Goal: Information Seeking & Learning: Learn about a topic

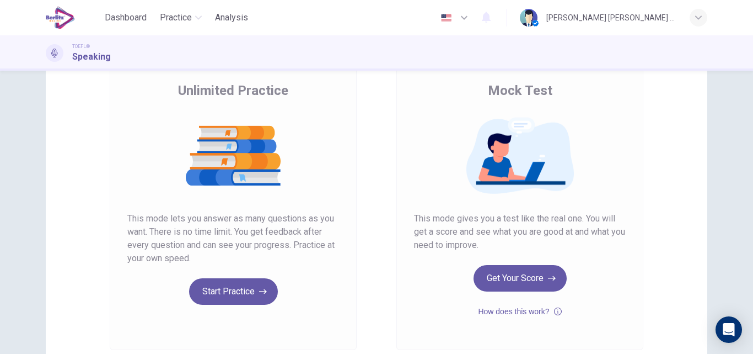
scroll to position [88, 0]
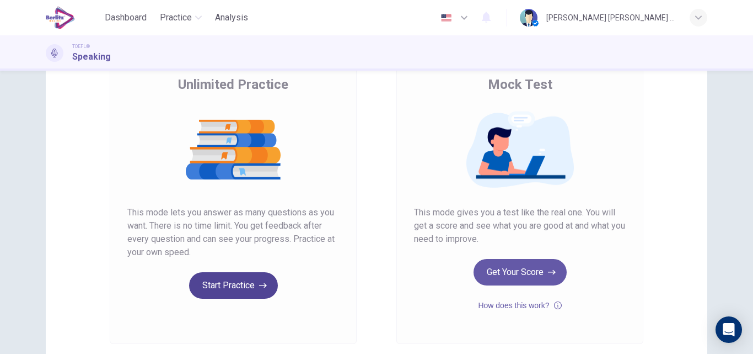
click at [238, 283] on button "Start Practice" at bounding box center [233, 285] width 89 height 26
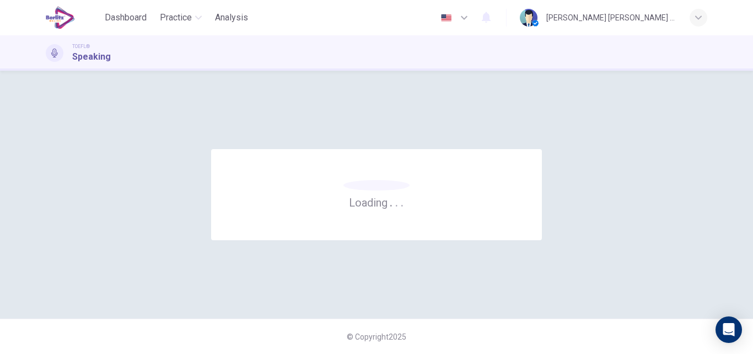
scroll to position [0, 0]
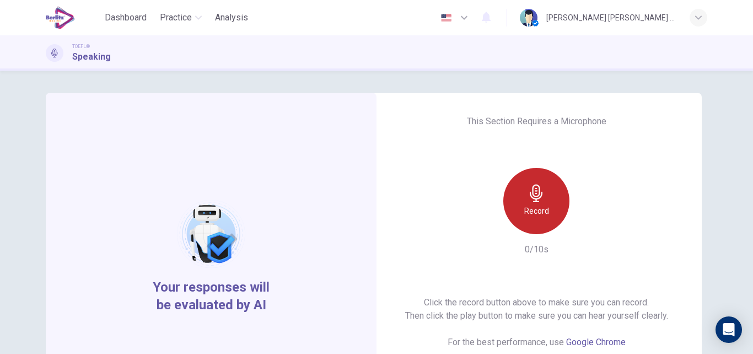
click at [543, 211] on h6 "Record" at bounding box center [537, 210] width 25 height 13
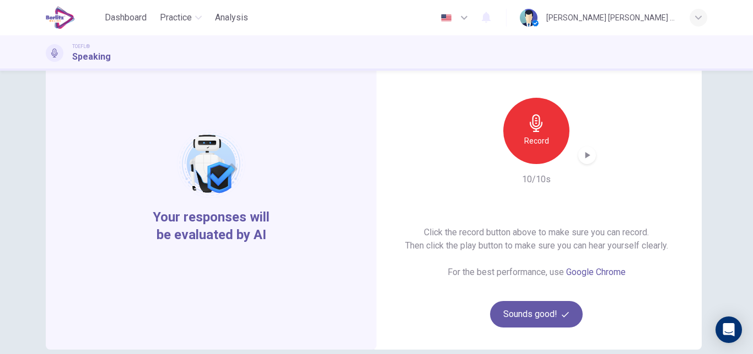
scroll to position [88, 0]
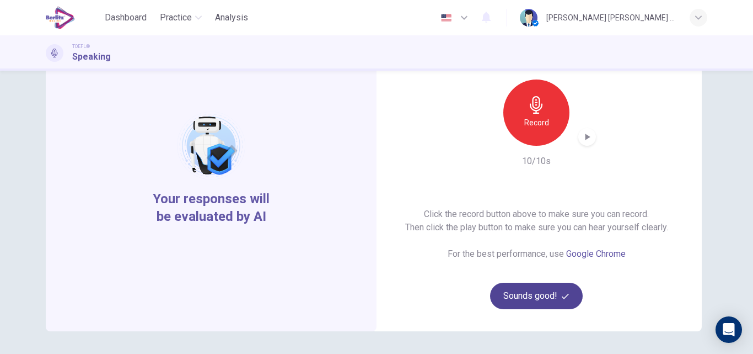
click at [534, 297] on button "Sounds good!" at bounding box center [536, 295] width 93 height 26
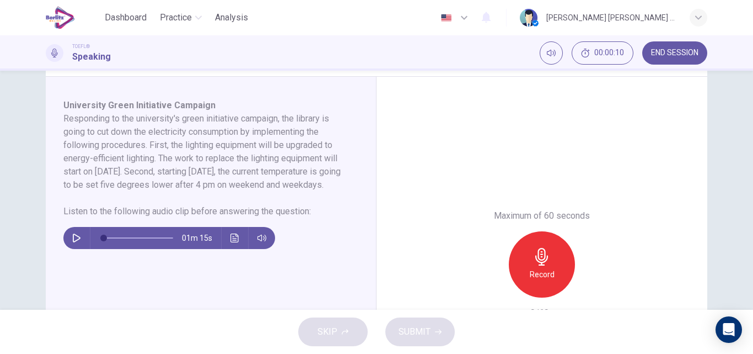
scroll to position [176, 0]
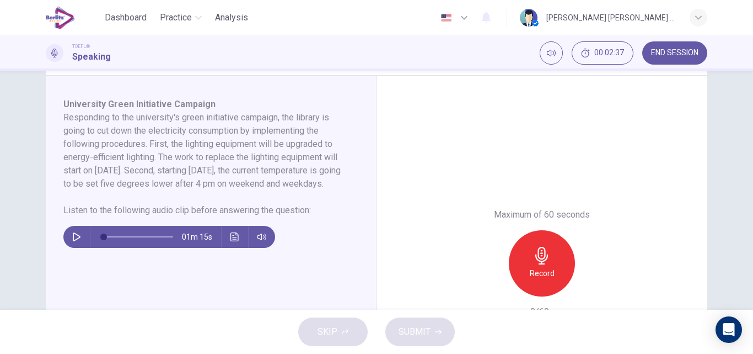
click at [72, 241] on icon "button" at bounding box center [76, 236] width 9 height 9
type input "*"
click at [233, 241] on icon "Click to see the audio transcription" at bounding box center [235, 236] width 9 height 9
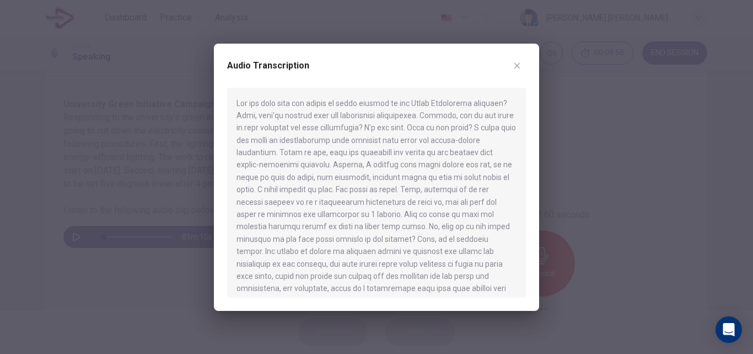
click at [520, 66] on icon "button" at bounding box center [517, 65] width 9 height 9
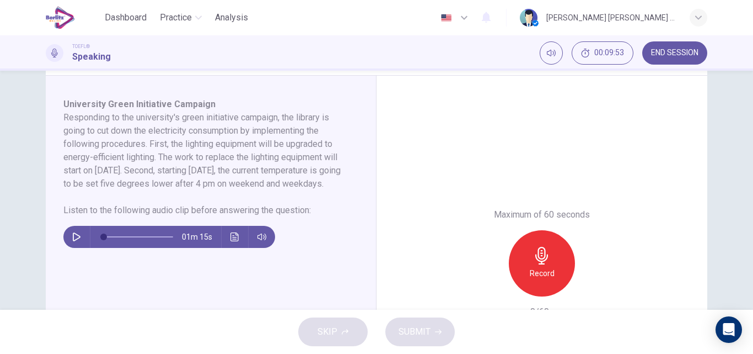
click at [533, 247] on icon "button" at bounding box center [542, 256] width 18 height 18
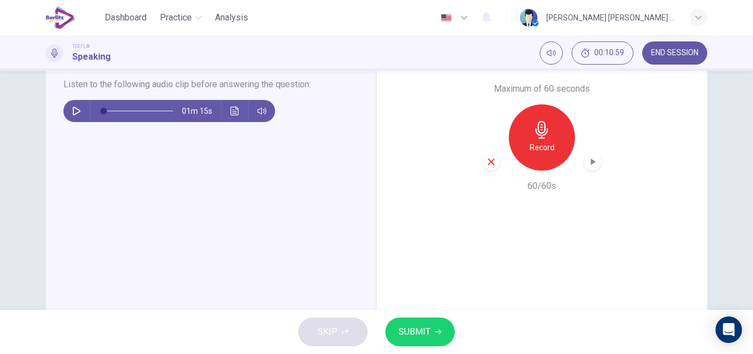
scroll to position [309, 0]
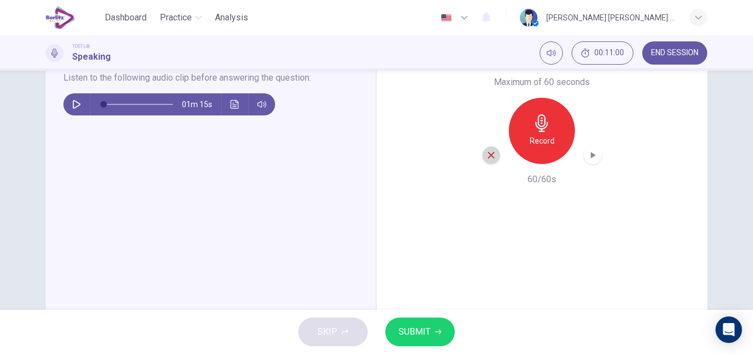
click at [490, 152] on icon "button" at bounding box center [491, 155] width 10 height 10
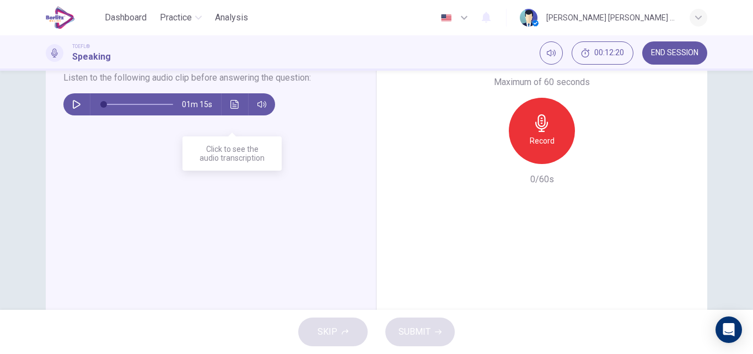
click at [228, 115] on button "Click to see the audio transcription" at bounding box center [235, 104] width 18 height 22
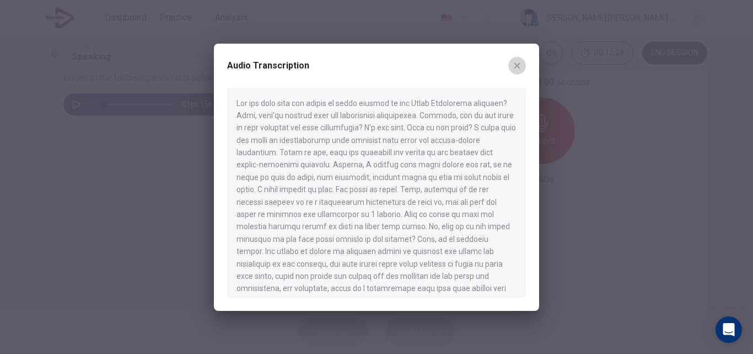
click at [515, 71] on button "button" at bounding box center [518, 66] width 18 height 18
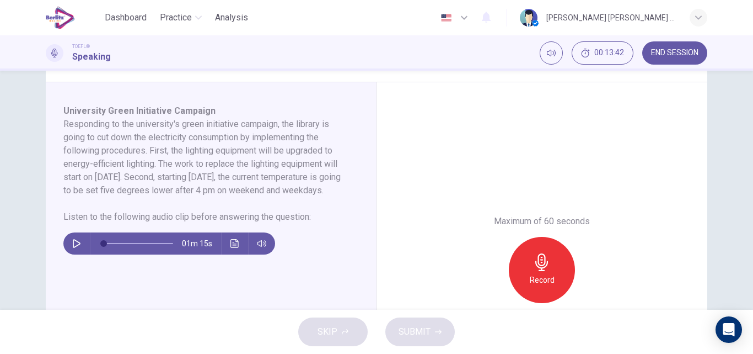
scroll to position [147, 0]
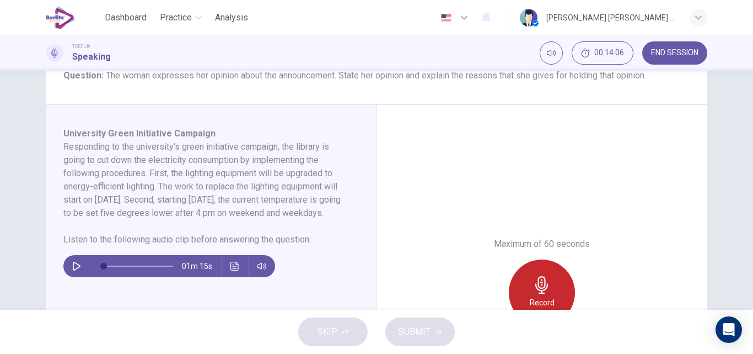
click at [549, 296] on h6 "Record" at bounding box center [542, 302] width 25 height 13
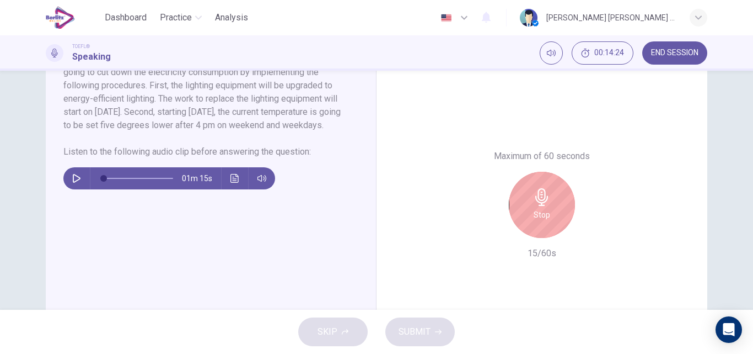
scroll to position [236, 0]
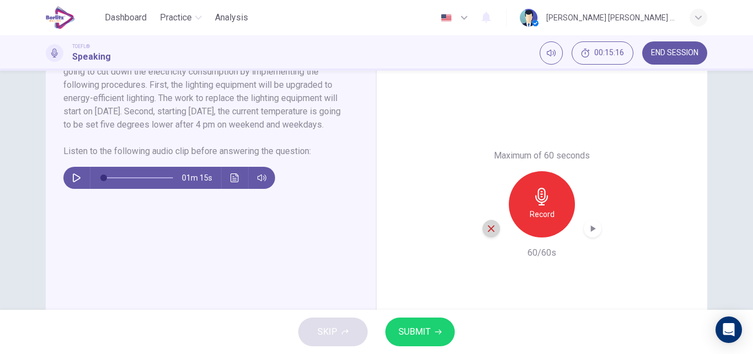
click at [486, 232] on icon "button" at bounding box center [491, 228] width 10 height 10
click at [534, 223] on div "Record" at bounding box center [542, 204] width 66 height 66
click at [425, 341] on button "SUBMIT" at bounding box center [420, 331] width 69 height 29
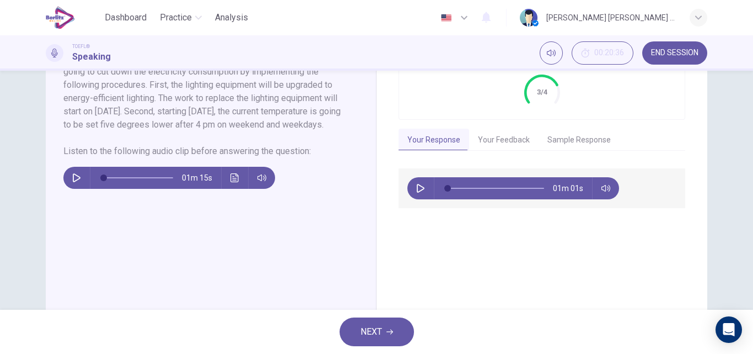
click at [417, 187] on icon "button" at bounding box center [421, 188] width 8 height 9
type input "*"
click at [483, 142] on button "Your Feedback" at bounding box center [503, 140] width 69 height 23
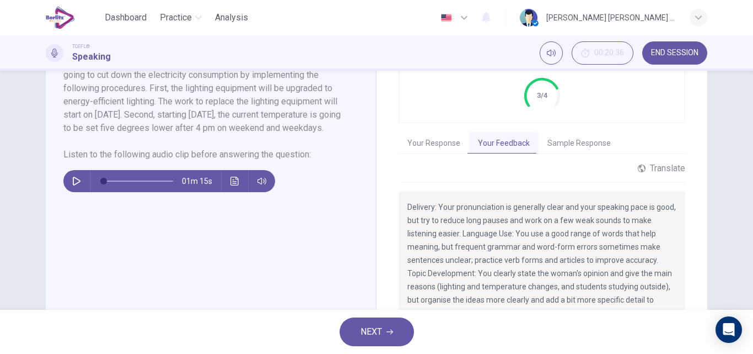
scroll to position [208, 0]
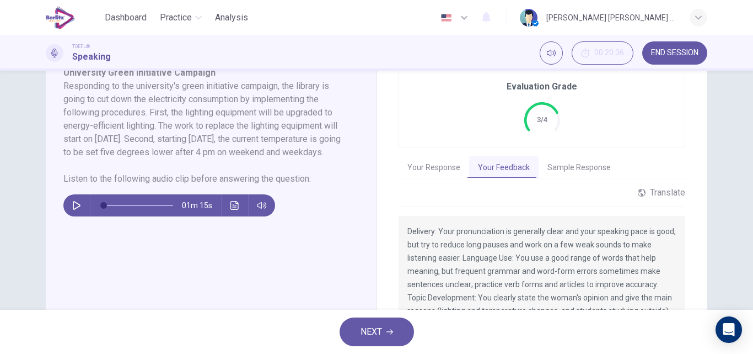
click at [74, 210] on icon "button" at bounding box center [76, 205] width 9 height 9
click at [236, 210] on icon "Click to see the audio transcription" at bounding box center [235, 205] width 9 height 9
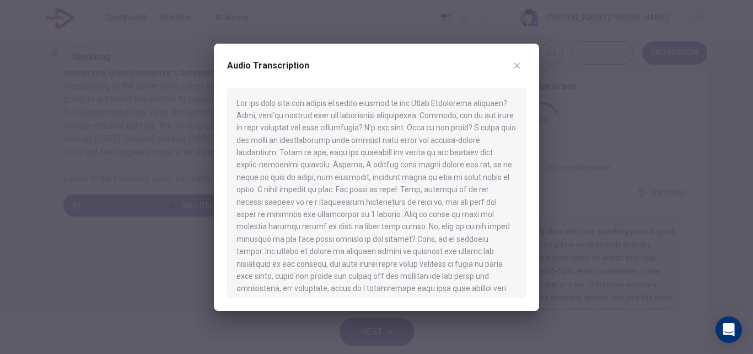
drag, startPoint x: 526, startPoint y: 234, endPoint x: 521, endPoint y: 265, distance: 31.2
click at [521, 263] on div at bounding box center [376, 193] width 299 height 210
type input "*"
click at [517, 68] on icon "button" at bounding box center [517, 65] width 9 height 9
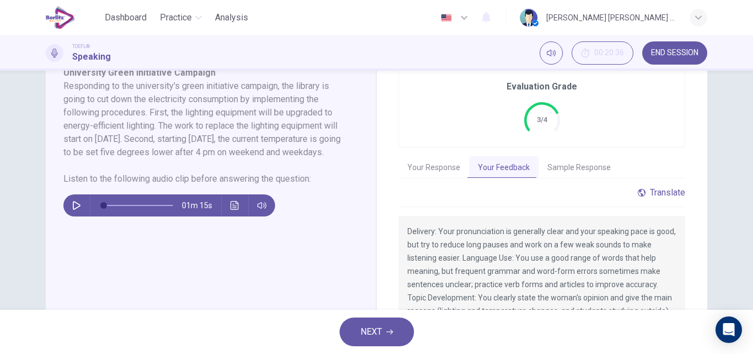
click at [652, 194] on div "Translate" at bounding box center [661, 192] width 47 height 10
click at [574, 166] on button "Sample Response" at bounding box center [579, 167] width 81 height 23
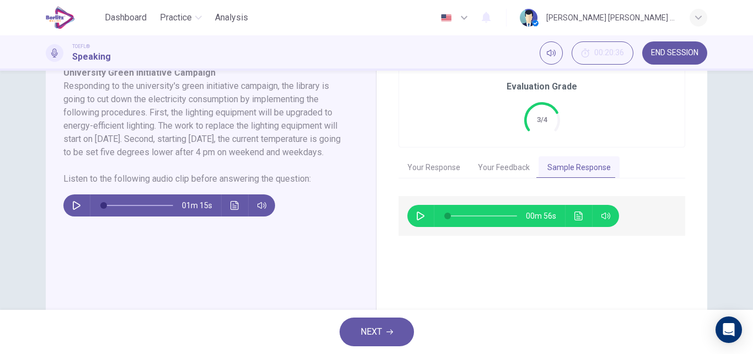
click at [418, 217] on icon "button" at bounding box center [420, 215] width 9 height 9
click at [580, 215] on icon "Click to see the audio transcription" at bounding box center [579, 215] width 9 height 9
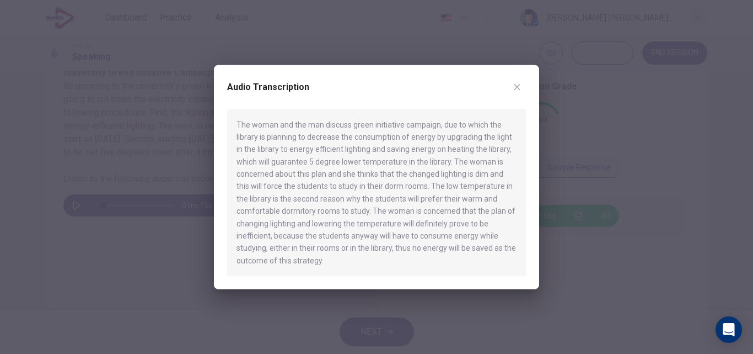
type input "*"
click at [514, 87] on icon "button" at bounding box center [517, 86] width 9 height 9
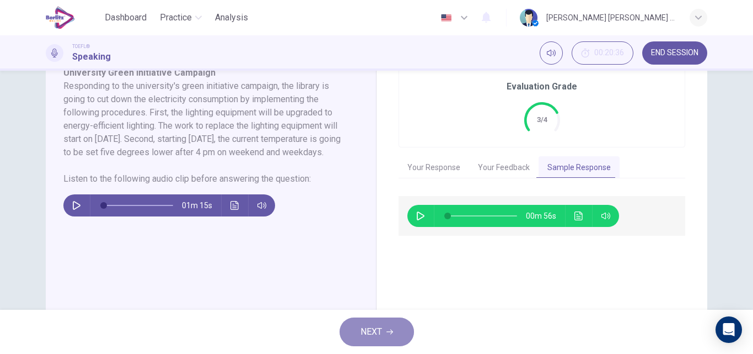
click at [394, 336] on button "NEXT" at bounding box center [377, 331] width 74 height 29
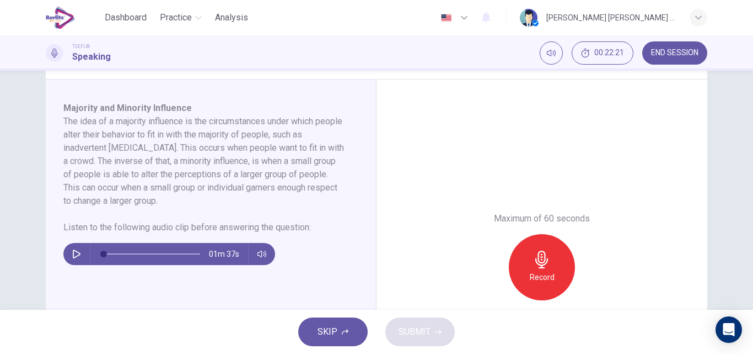
scroll to position [176, 0]
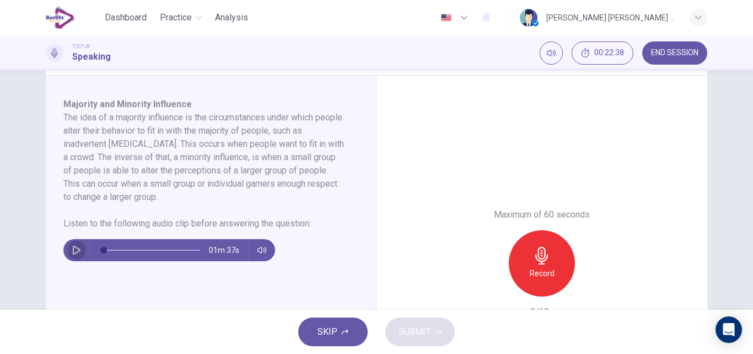
click at [77, 249] on icon "button" at bounding box center [77, 249] width 8 height 9
click at [68, 253] on button "button" at bounding box center [77, 250] width 18 height 22
click at [72, 253] on icon "button" at bounding box center [76, 249] width 9 height 9
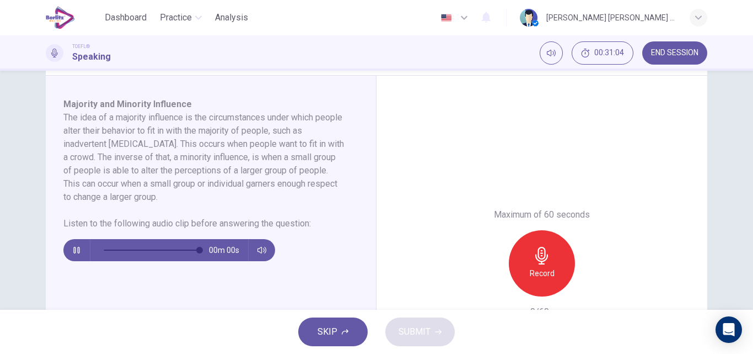
type input "*"
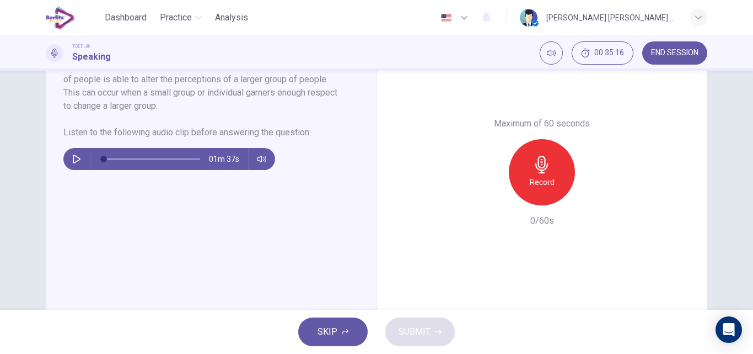
scroll to position [303, 0]
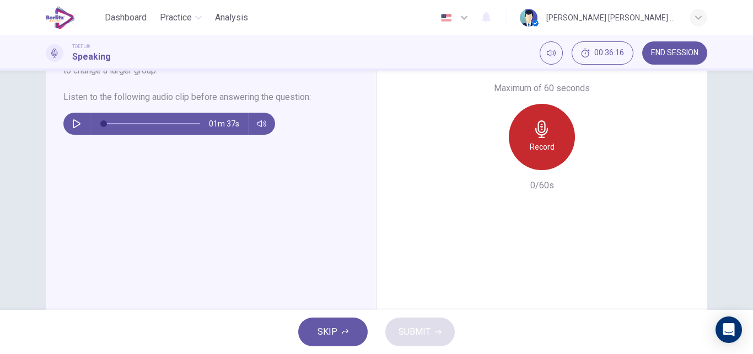
click at [543, 146] on h6 "Record" at bounding box center [542, 146] width 25 height 13
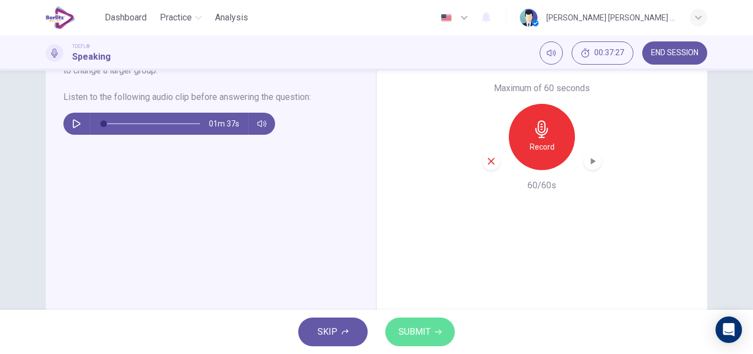
click at [419, 330] on span "SUBMIT" at bounding box center [415, 331] width 32 height 15
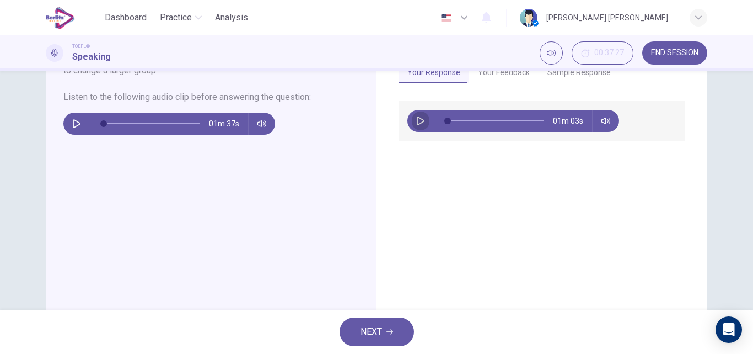
click at [419, 116] on button "button" at bounding box center [421, 121] width 18 height 22
type input "*"
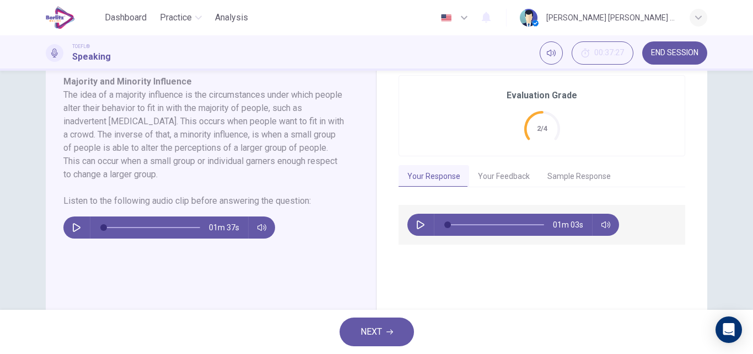
scroll to position [194, 0]
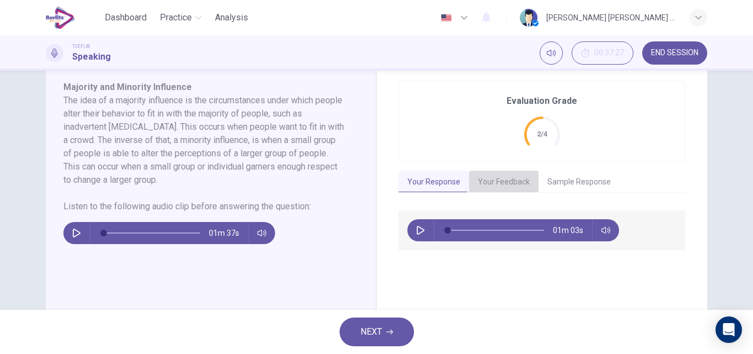
click at [501, 183] on button "Your Feedback" at bounding box center [503, 181] width 69 height 23
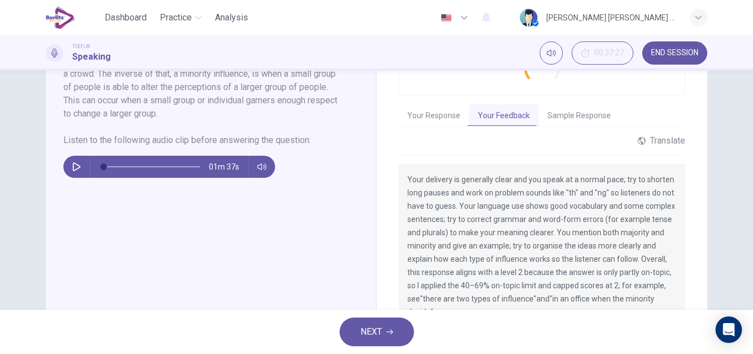
scroll to position [282, 0]
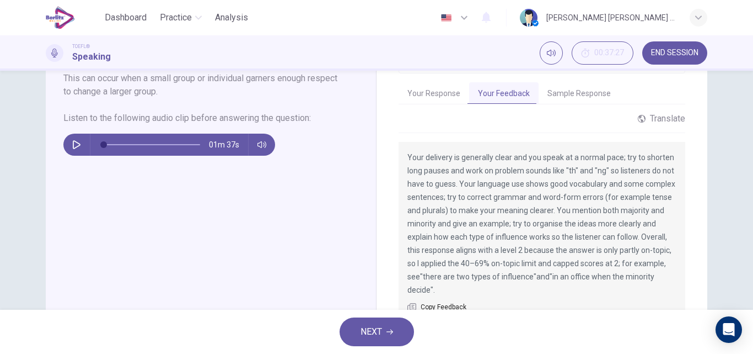
click at [597, 93] on button "Sample Response" at bounding box center [579, 93] width 81 height 23
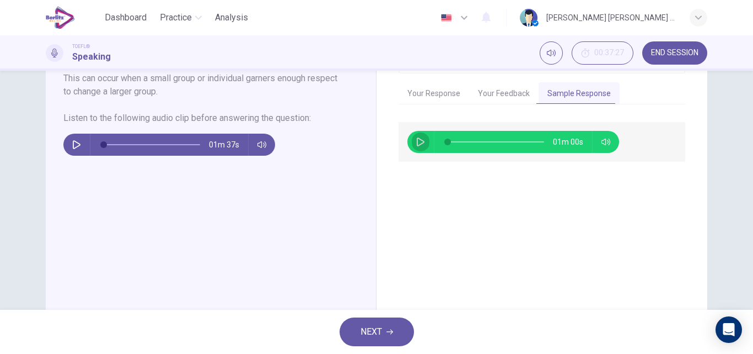
click at [417, 142] on icon "button" at bounding box center [420, 141] width 9 height 9
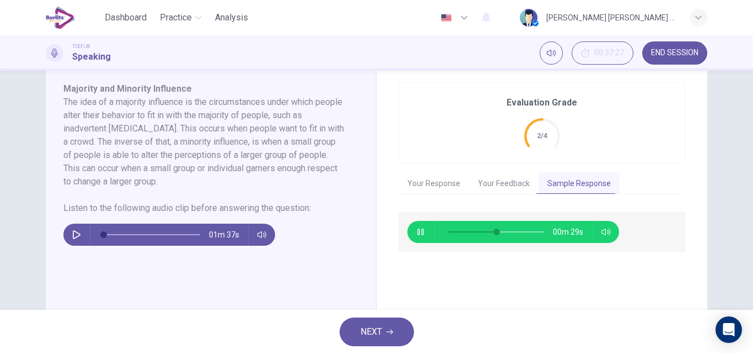
scroll to position [228, 0]
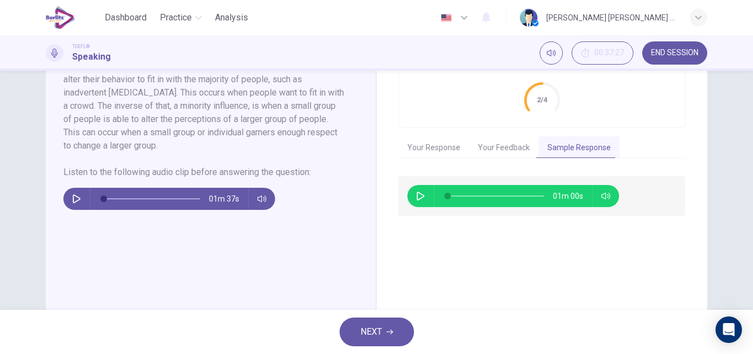
type input "*"
click at [386, 332] on button "NEXT" at bounding box center [377, 331] width 74 height 29
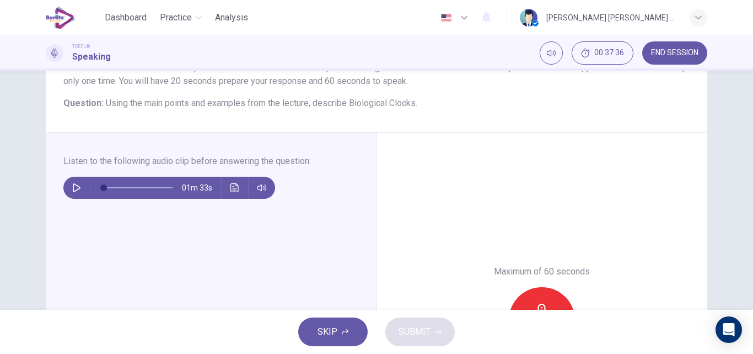
scroll to position [110, 0]
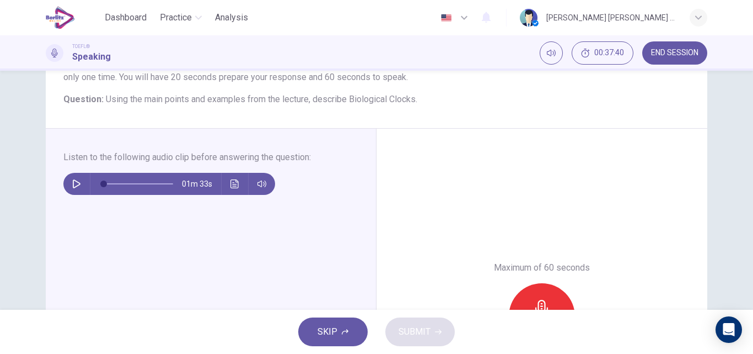
click at [72, 186] on icon "button" at bounding box center [76, 183] width 9 height 9
click at [72, 183] on icon "button" at bounding box center [76, 183] width 9 height 9
click at [74, 186] on icon "button" at bounding box center [77, 183] width 8 height 9
click at [72, 186] on icon "button" at bounding box center [76, 183] width 9 height 9
click at [227, 185] on button "Click to see the audio transcription" at bounding box center [235, 184] width 18 height 22
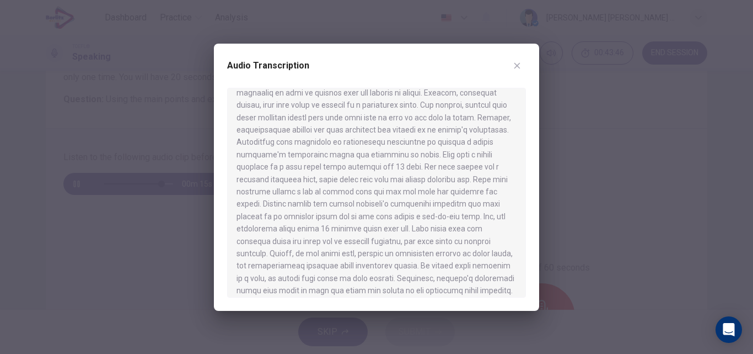
scroll to position [31, 0]
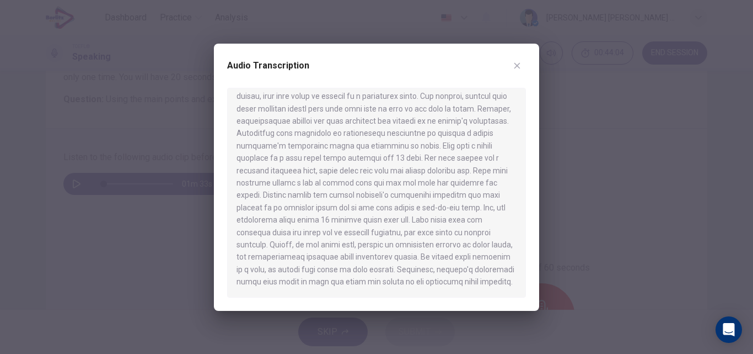
click at [519, 68] on icon "button" at bounding box center [517, 65] width 9 height 9
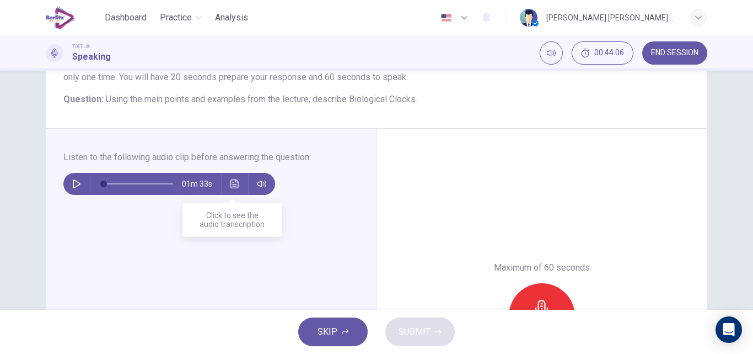
click at [228, 189] on button "Click to see the audio transcription" at bounding box center [235, 184] width 18 height 22
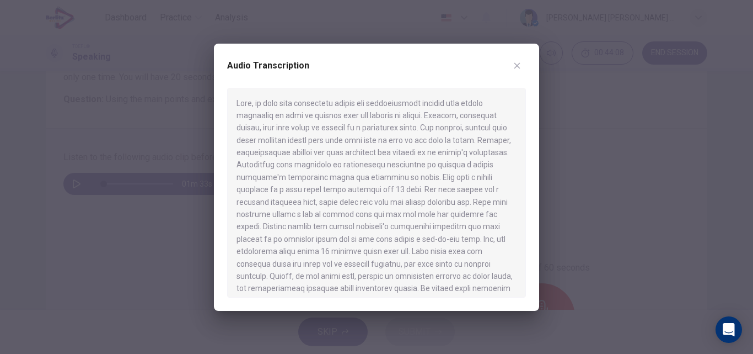
click at [520, 65] on icon "button" at bounding box center [517, 65] width 9 height 9
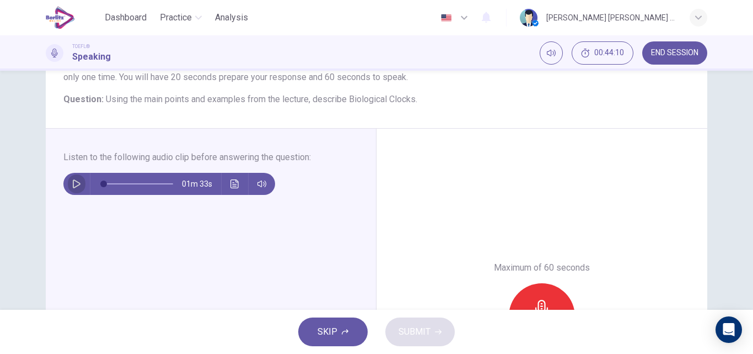
click at [73, 185] on icon "button" at bounding box center [76, 183] width 9 height 9
click at [231, 185] on icon "Click to see the audio transcription" at bounding box center [235, 183] width 9 height 9
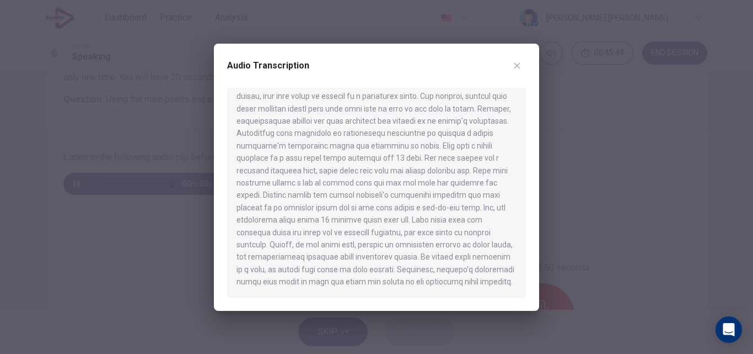
type input "*"
click at [516, 65] on icon "button" at bounding box center [517, 65] width 9 height 9
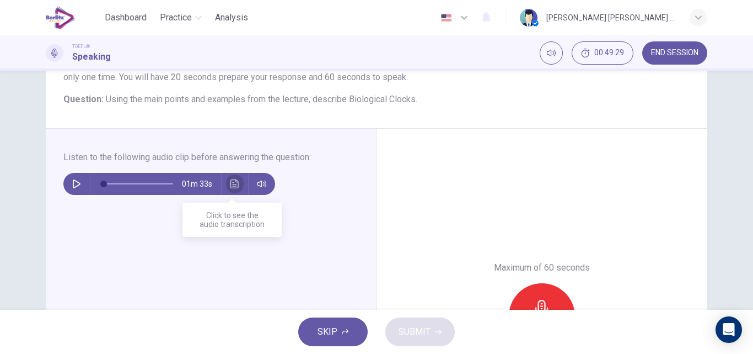
click at [229, 189] on button "Click to see the audio transcription" at bounding box center [235, 184] width 18 height 22
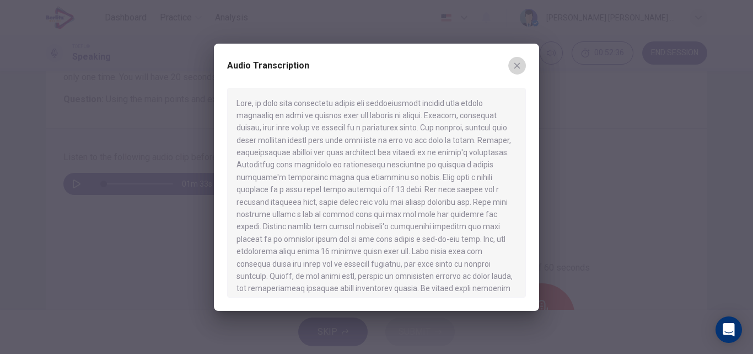
click at [519, 63] on icon "button" at bounding box center [517, 65] width 9 height 9
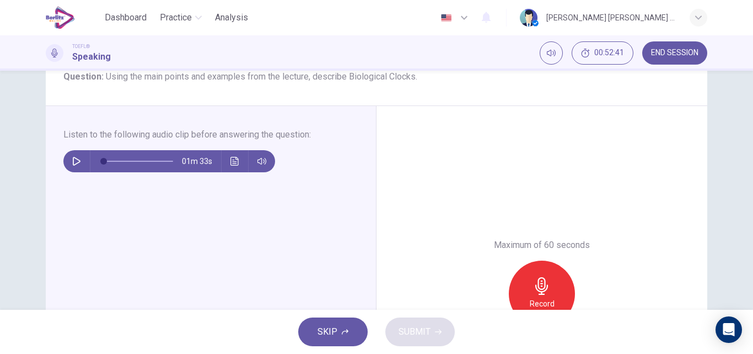
scroll to position [154, 0]
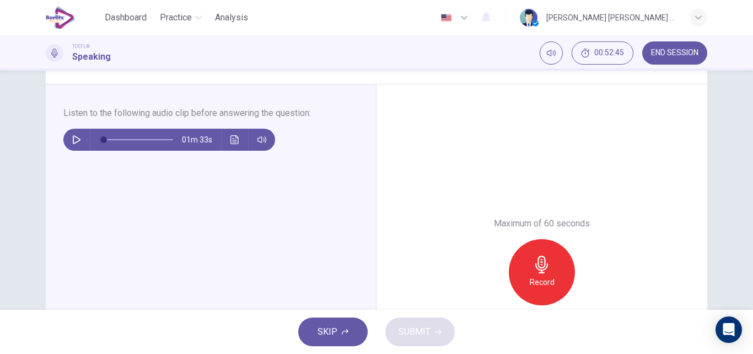
click at [560, 277] on div "Record" at bounding box center [542, 272] width 66 height 66
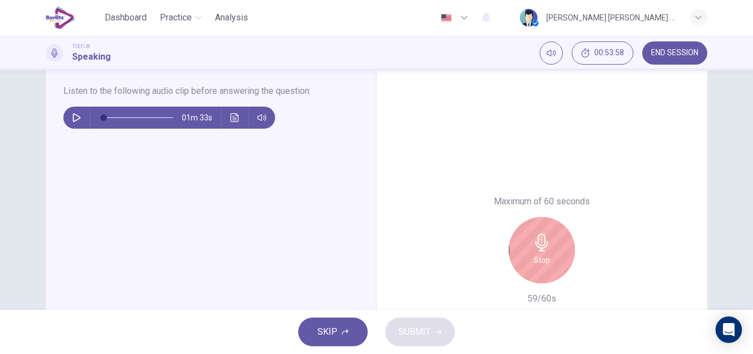
scroll to position [221, 0]
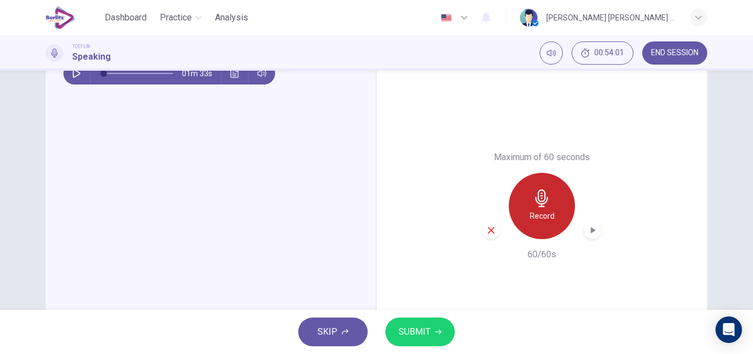
click at [532, 219] on h6 "Record" at bounding box center [542, 215] width 25 height 13
click at [491, 227] on icon "button" at bounding box center [491, 230] width 10 height 10
click at [533, 217] on h6 "Record" at bounding box center [542, 215] width 25 height 13
click at [426, 333] on span "SUBMIT" at bounding box center [415, 331] width 32 height 15
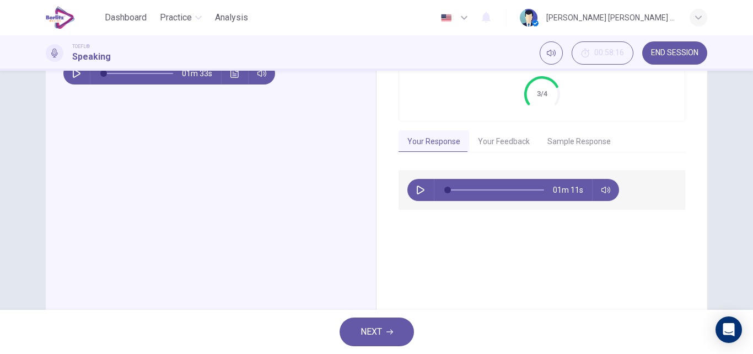
click at [421, 186] on icon "button" at bounding box center [420, 189] width 9 height 9
type input "**"
click at [490, 145] on button "Your Feedback" at bounding box center [503, 141] width 69 height 23
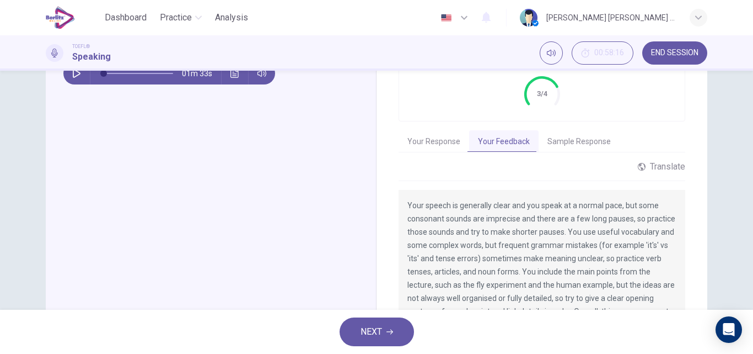
click at [490, 145] on button "Your Feedback" at bounding box center [503, 141] width 69 height 23
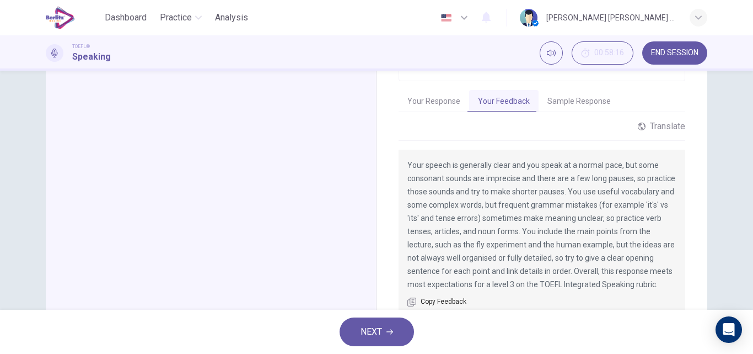
scroll to position [265, 0]
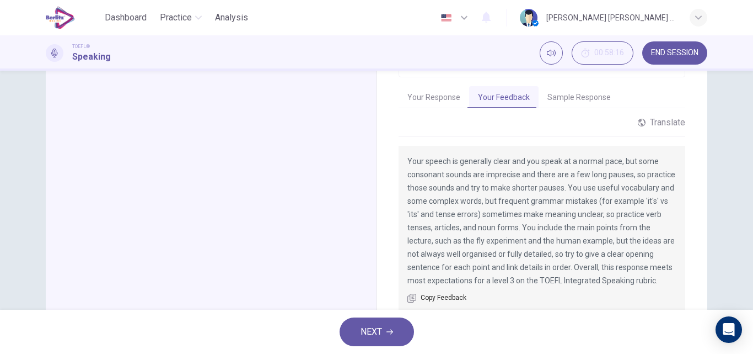
click at [574, 99] on button "Sample Response" at bounding box center [579, 97] width 81 height 23
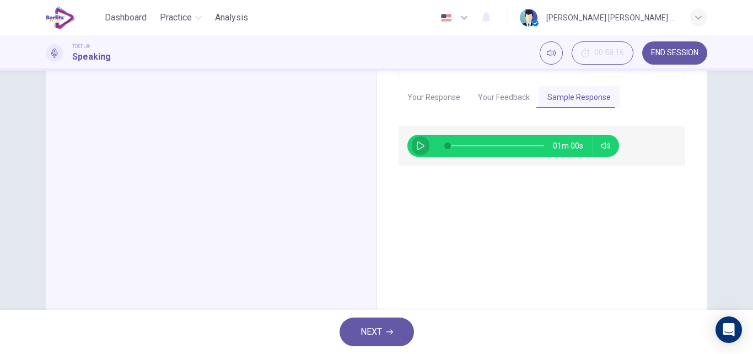
click at [413, 149] on button "button" at bounding box center [421, 146] width 18 height 22
type input "*"
click at [676, 60] on button "END SESSION" at bounding box center [675, 52] width 65 height 23
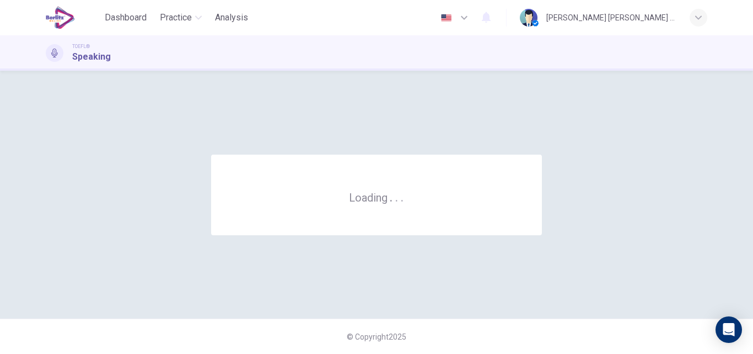
scroll to position [0, 0]
